Goal: Information Seeking & Learning: Find specific fact

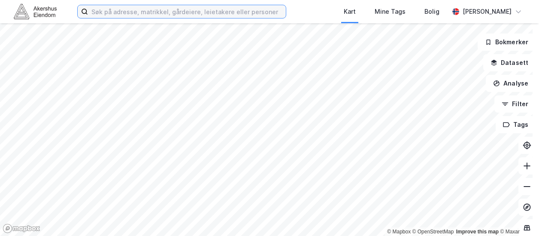
click at [107, 11] on input at bounding box center [187, 11] width 198 height 13
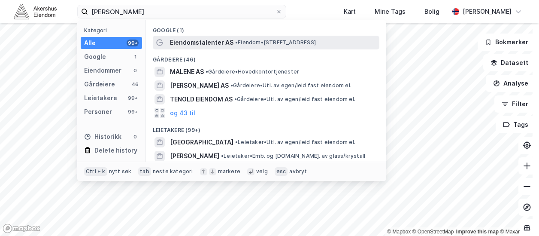
click at [216, 40] on span "Eiendomstalenter AS" at bounding box center [202, 42] width 64 height 10
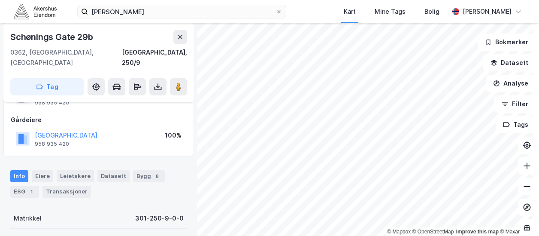
scroll to position [38, 0]
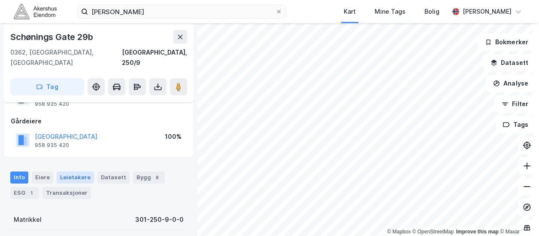
click at [73, 171] on div "Leietakere" at bounding box center [75, 177] width 37 height 12
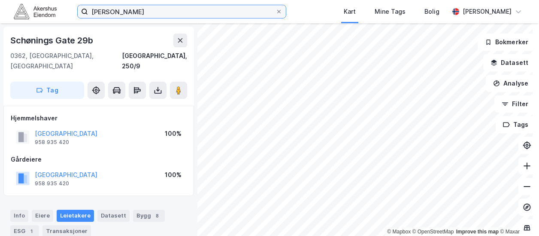
click at [171, 15] on input "[PERSON_NAME]" at bounding box center [182, 11] width 188 height 13
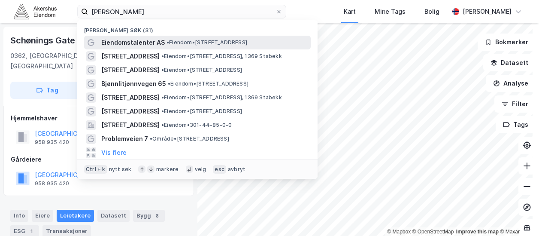
click at [167, 41] on span "•" at bounding box center [168, 42] width 3 height 6
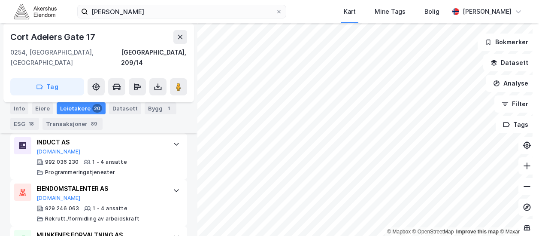
scroll to position [836, 0]
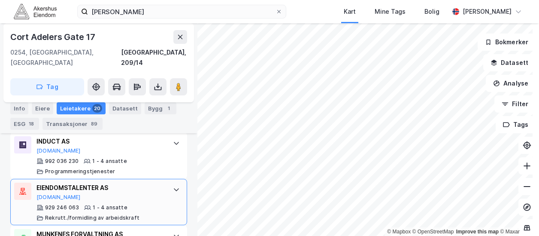
click at [61, 182] on div "EIENDOMSTALENTER AS" at bounding box center [100, 187] width 128 height 10
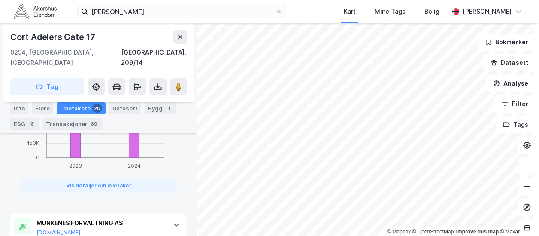
scroll to position [1281, 0]
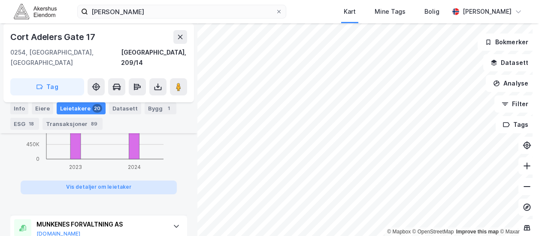
click at [102, 180] on button "Vis detaljer om leietaker" at bounding box center [99, 187] width 156 height 14
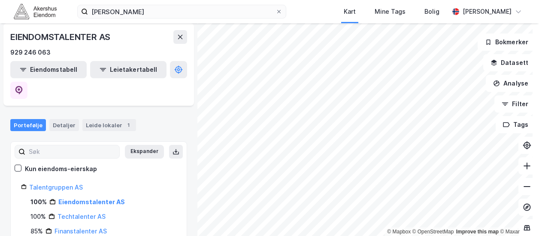
scroll to position [24, 0]
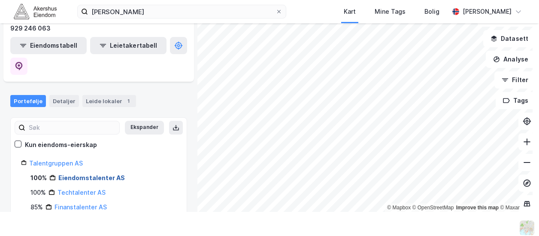
click at [91, 174] on link "Eiendomstalenter AS" at bounding box center [91, 177] width 67 height 7
click at [92, 174] on link "Eiendomstalenter AS" at bounding box center [91, 177] width 67 height 7
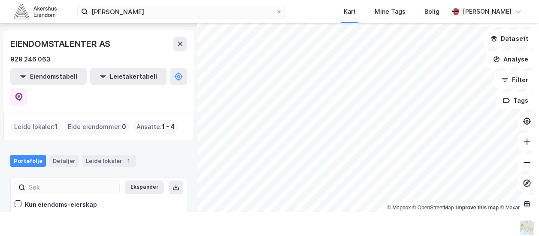
scroll to position [0, 0]
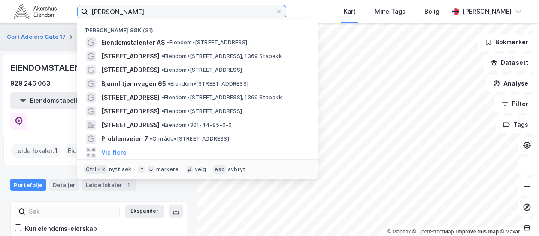
click at [179, 12] on input "[PERSON_NAME]" at bounding box center [182, 11] width 188 height 13
click at [180, 12] on input "[PERSON_NAME]" at bounding box center [182, 11] width 188 height 13
click at [140, 11] on input "[PERSON_NAME]" at bounding box center [182, 11] width 188 height 13
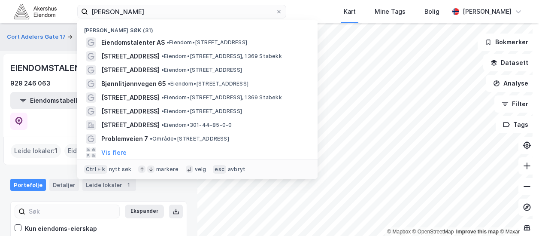
click at [65, 10] on div "[PERSON_NAME] søk (31) Eiendomstalenter AS • Eiendom • [STREET_ADDRESS] • Eiend…" at bounding box center [269, 11] width 539 height 23
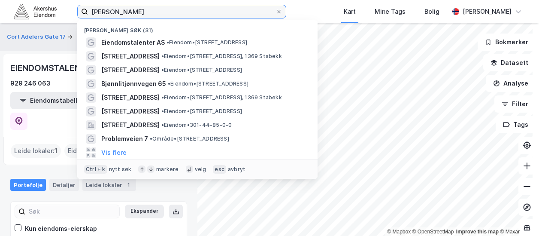
click at [138, 10] on input "[PERSON_NAME]" at bounding box center [182, 11] width 188 height 13
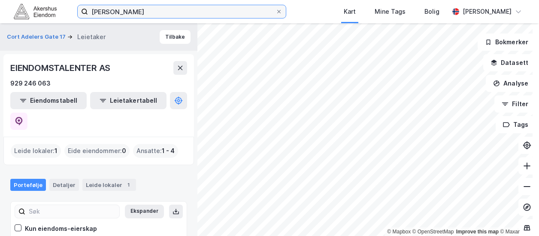
drag, startPoint x: 139, startPoint y: 11, endPoint x: 79, endPoint y: 6, distance: 59.8
click at [79, 6] on label "[PERSON_NAME]" at bounding box center [181, 12] width 209 height 14
type input "[PERSON_NAME]"
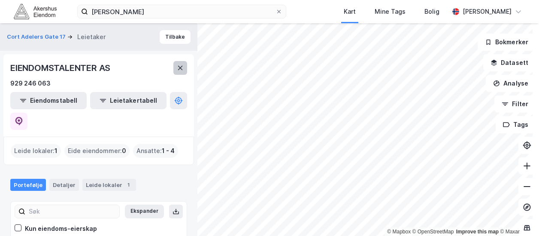
click at [179, 70] on icon at bounding box center [180, 67] width 7 height 7
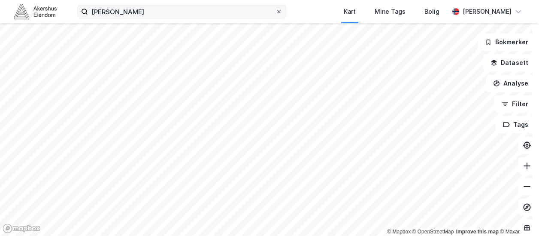
click at [277, 12] on icon at bounding box center [278, 11] width 3 height 3
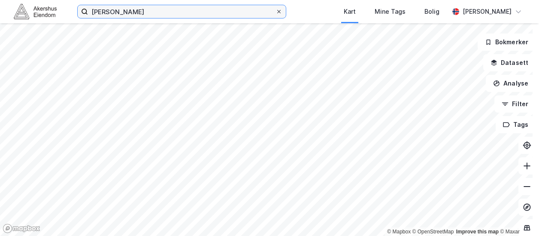
click at [271, 12] on input "[PERSON_NAME]" at bounding box center [182, 11] width 188 height 13
